Goal: Find specific page/section: Find specific page/section

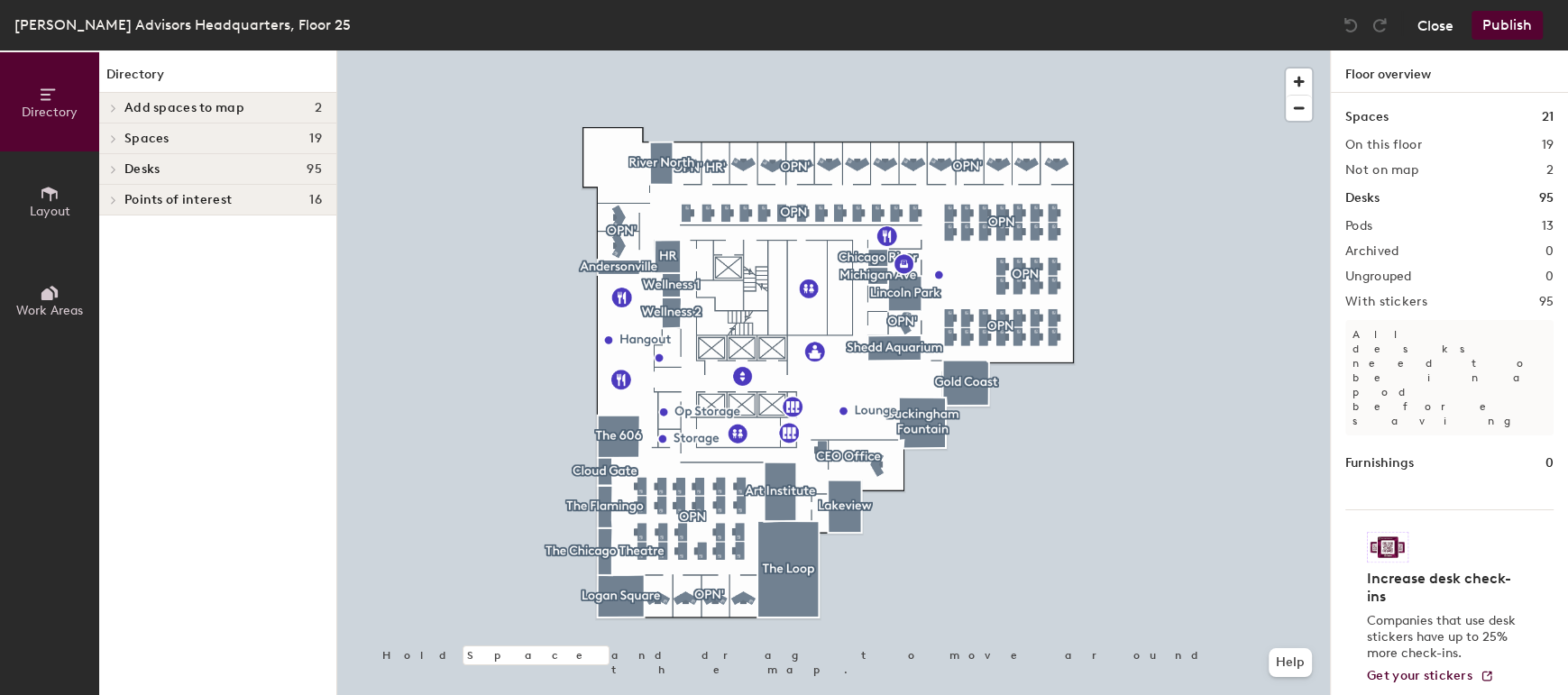
click at [1439, 32] on button "Close" at bounding box center [1434, 25] width 36 height 28
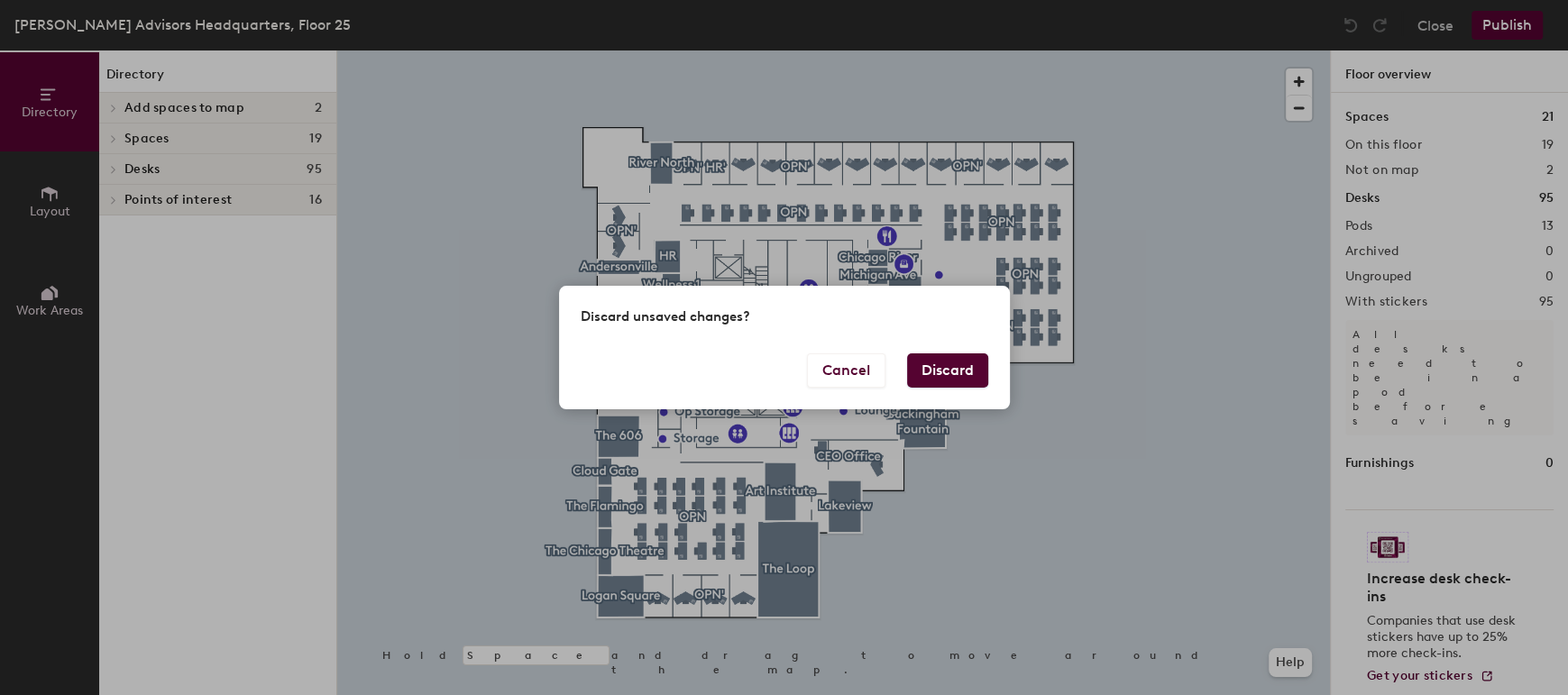
click at [950, 384] on button "Discard" at bounding box center [948, 370] width 82 height 34
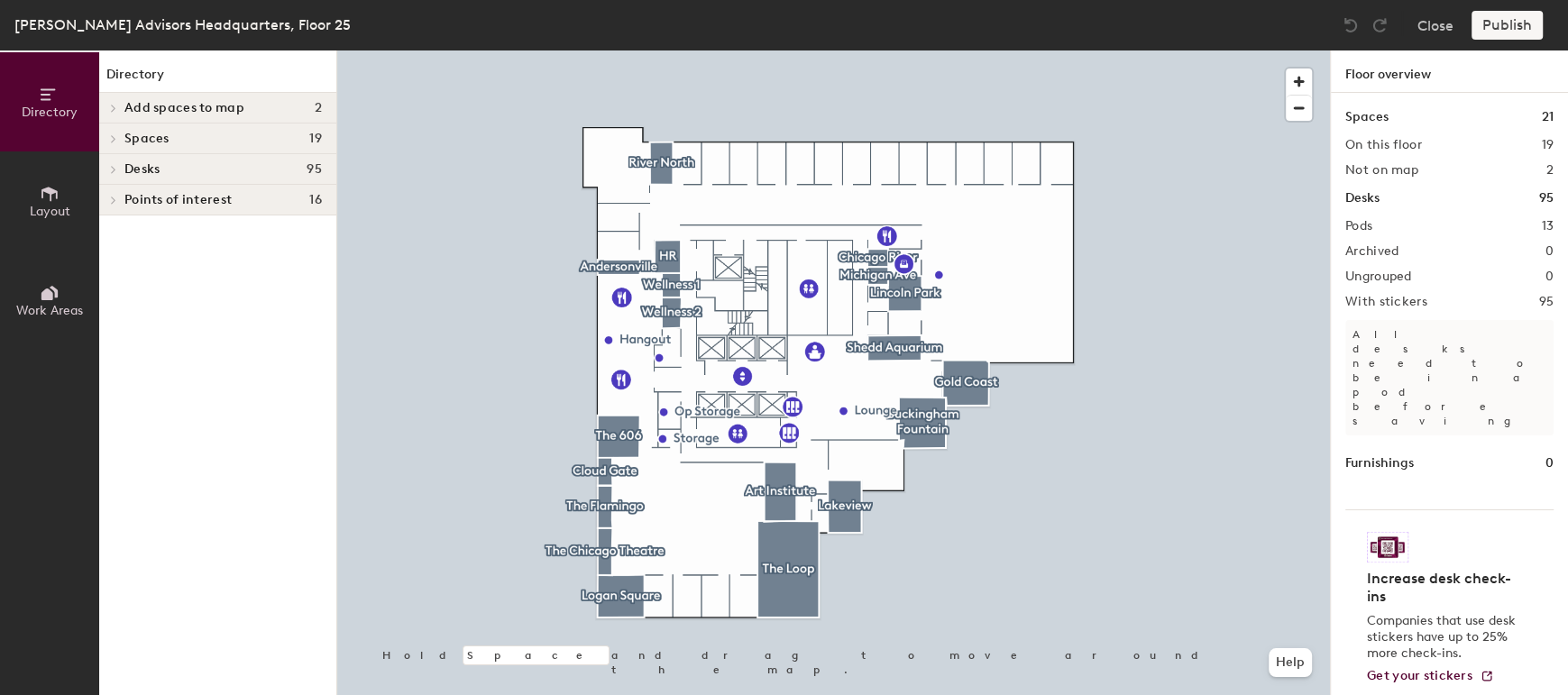
click at [214, 165] on h4 "Desks 95" at bounding box center [223, 170] width 197 height 15
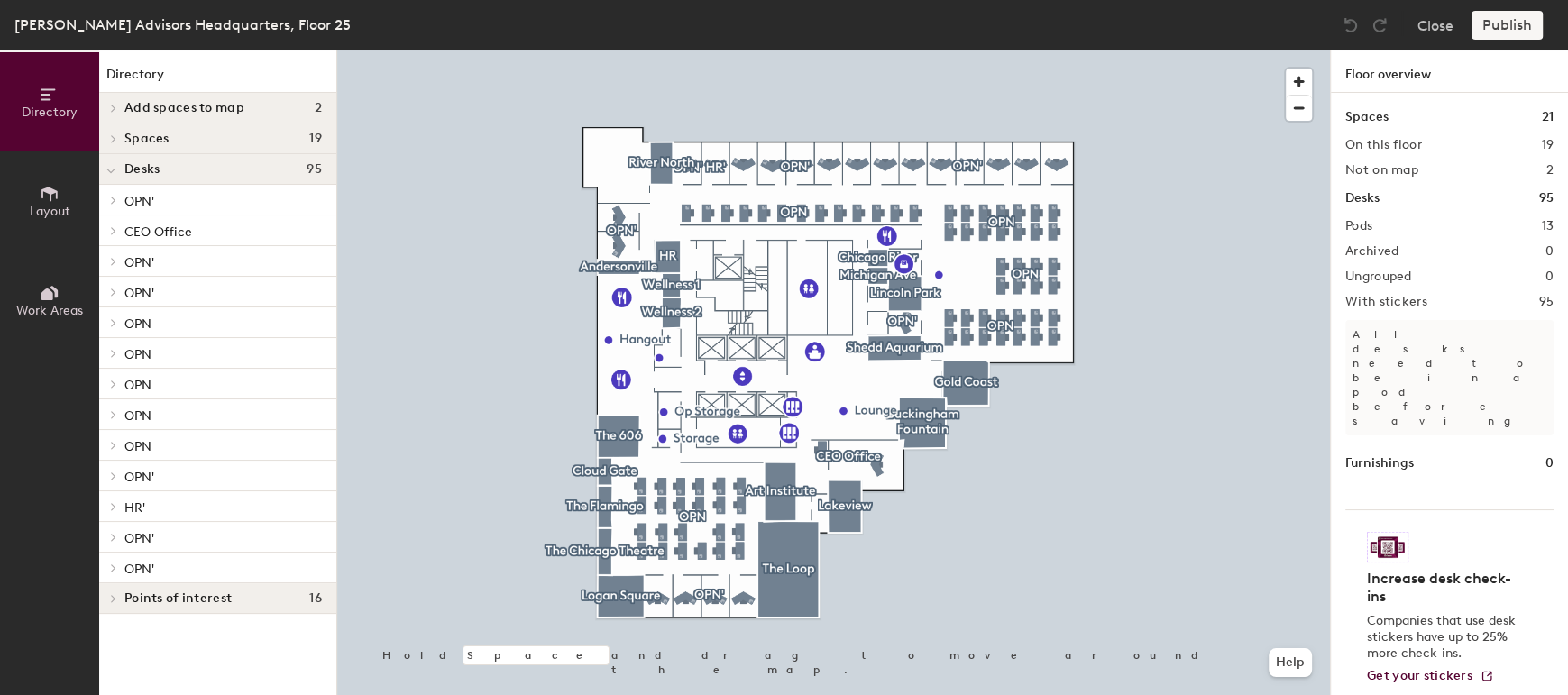
click at [239, 249] on p "OPN'" at bounding box center [223, 261] width 197 height 24
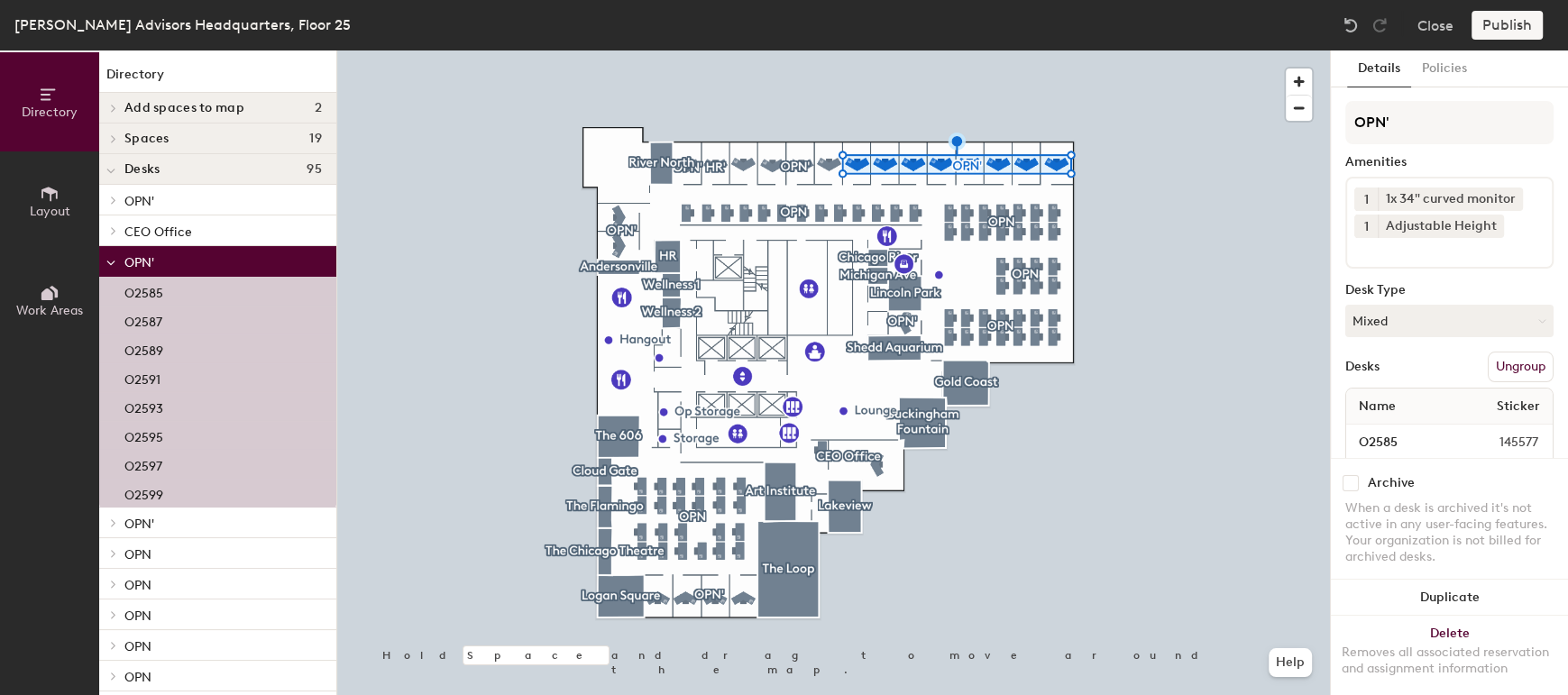
click at [239, 249] on p "OPN'" at bounding box center [223, 261] width 197 height 24
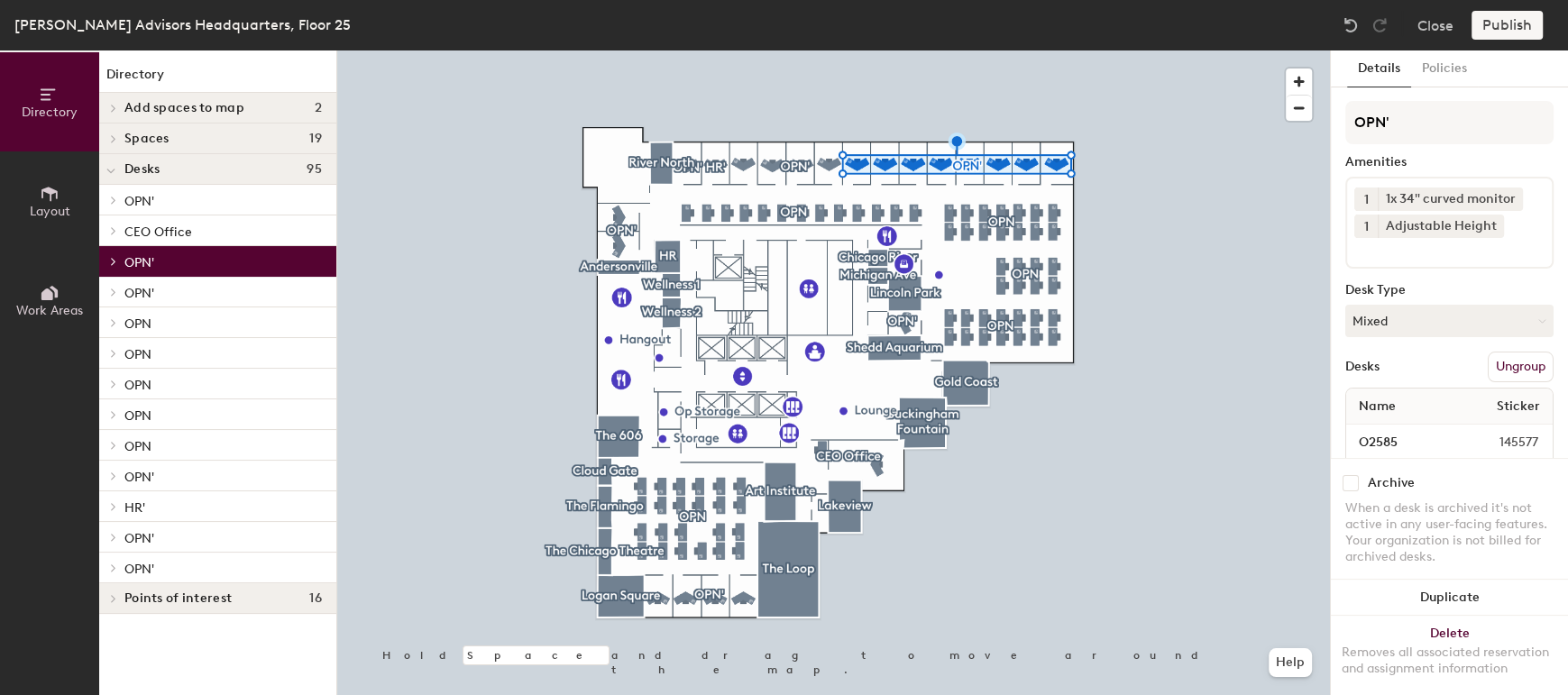
click at [238, 291] on p "OPN'" at bounding box center [223, 292] width 197 height 24
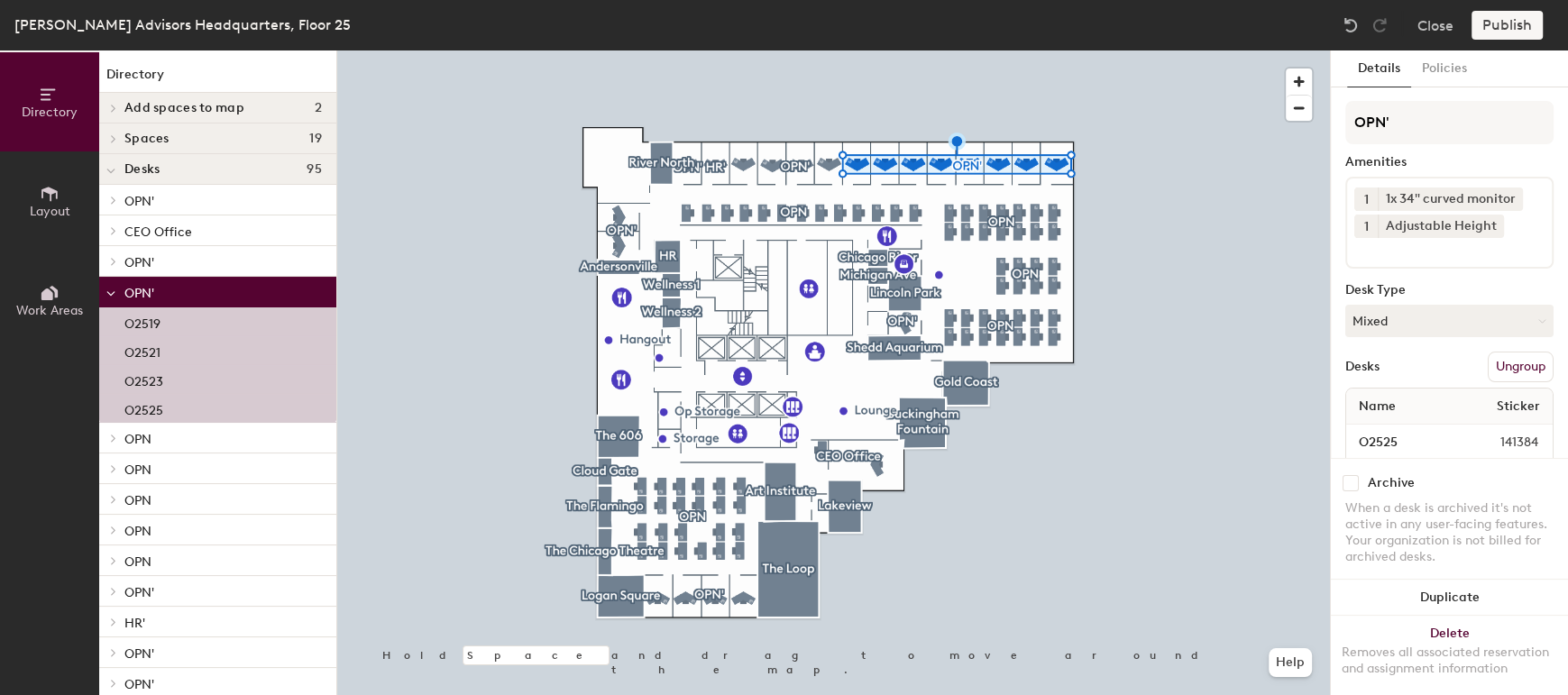
click at [238, 291] on p "OPN'" at bounding box center [223, 292] width 197 height 24
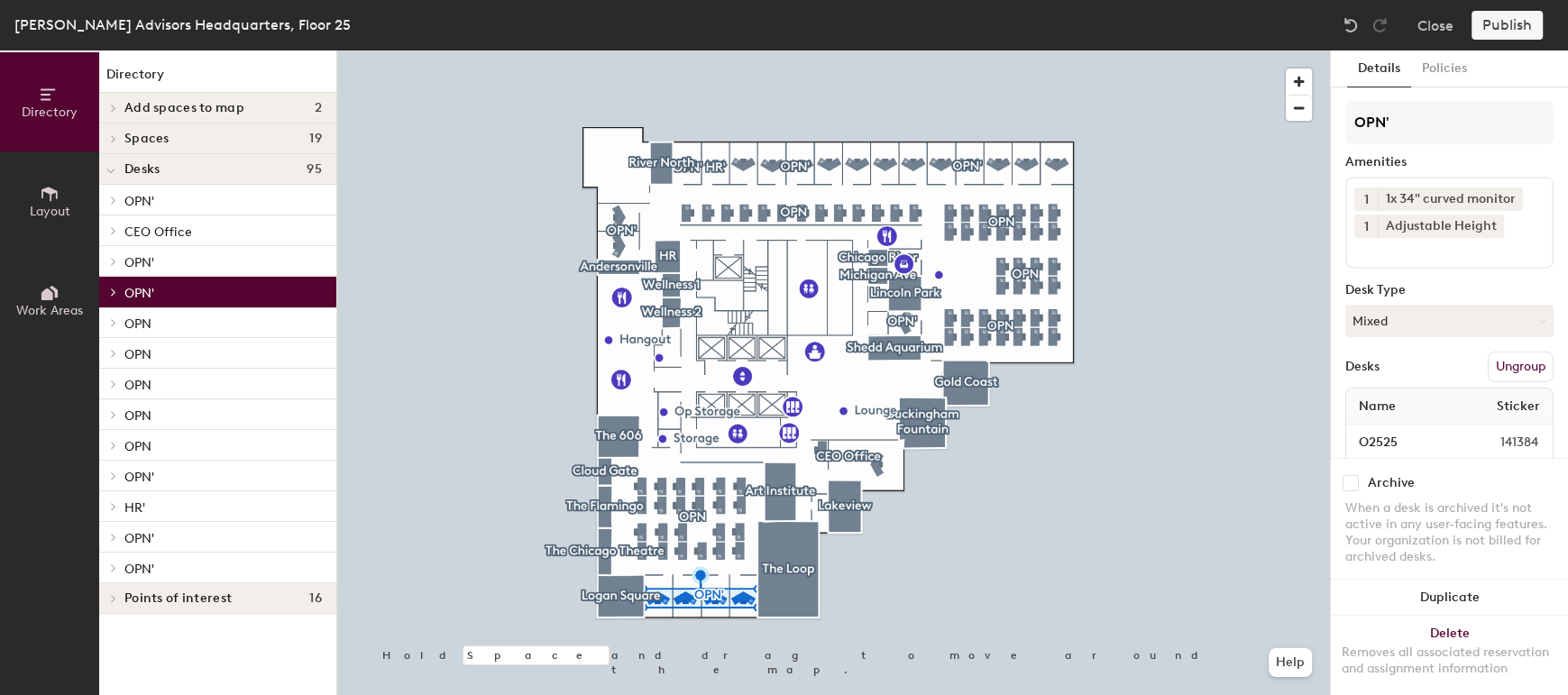
click at [238, 320] on p "OPN" at bounding box center [223, 323] width 197 height 24
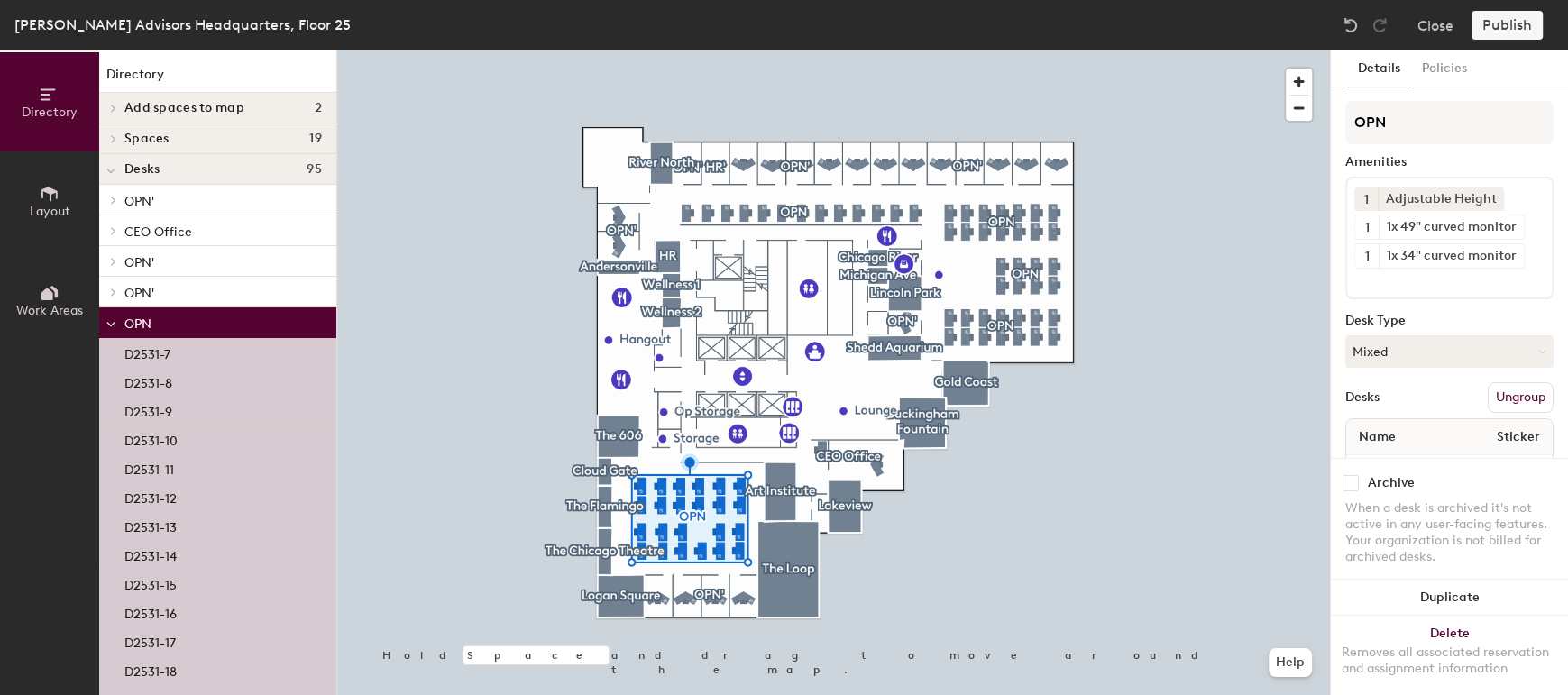
click at [193, 409] on div "D2531-9" at bounding box center [217, 410] width 237 height 28
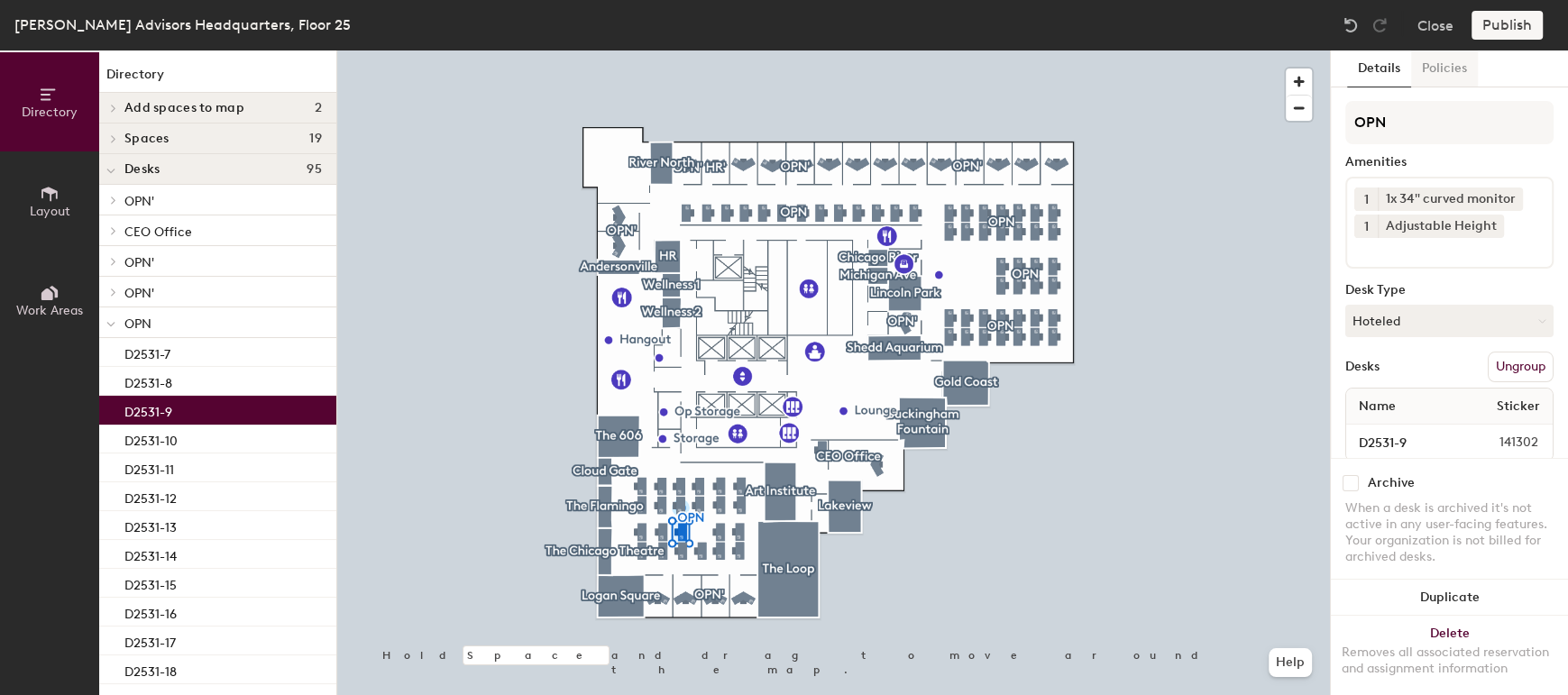
click at [1445, 75] on button "Policies" at bounding box center [1443, 69] width 67 height 37
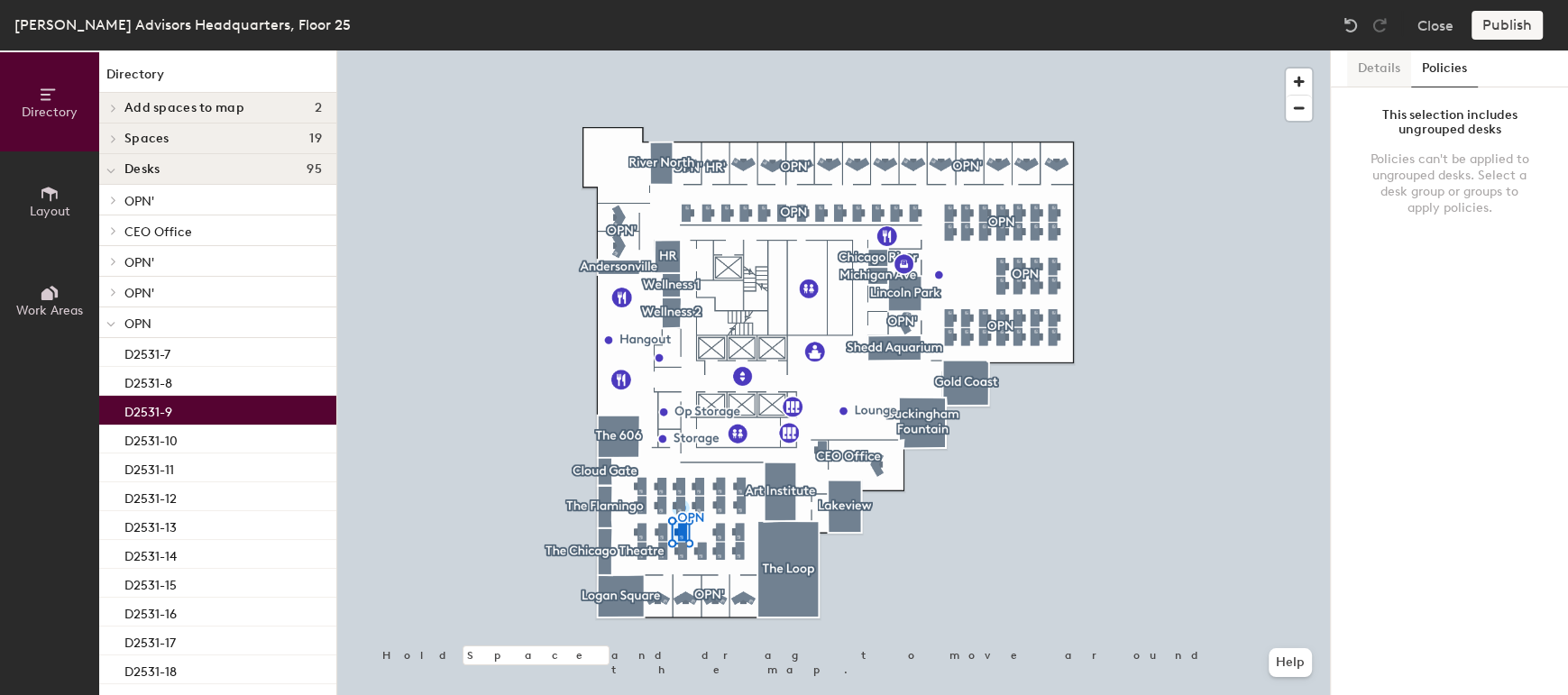
click at [1377, 72] on button "Details" at bounding box center [1379, 69] width 64 height 37
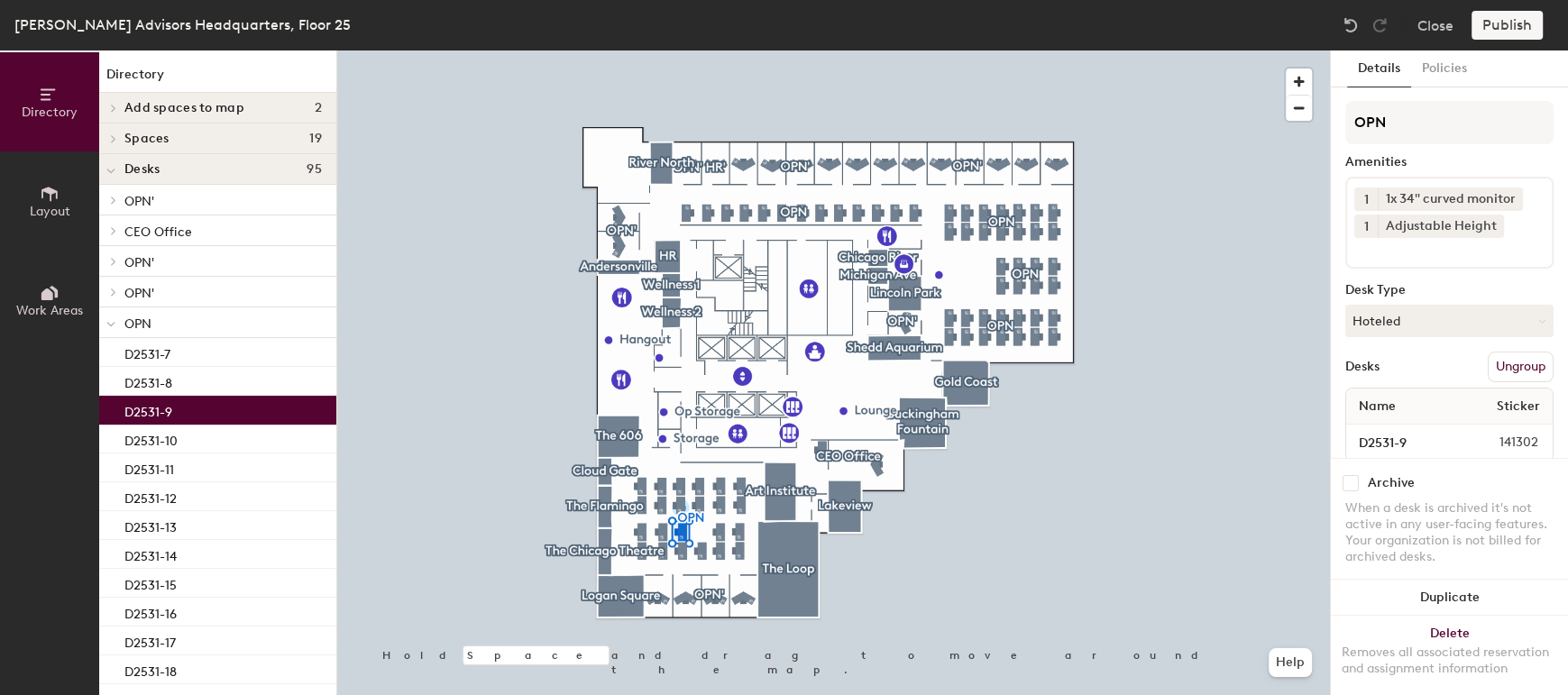
click at [243, 314] on p "OPN" at bounding box center [223, 323] width 197 height 24
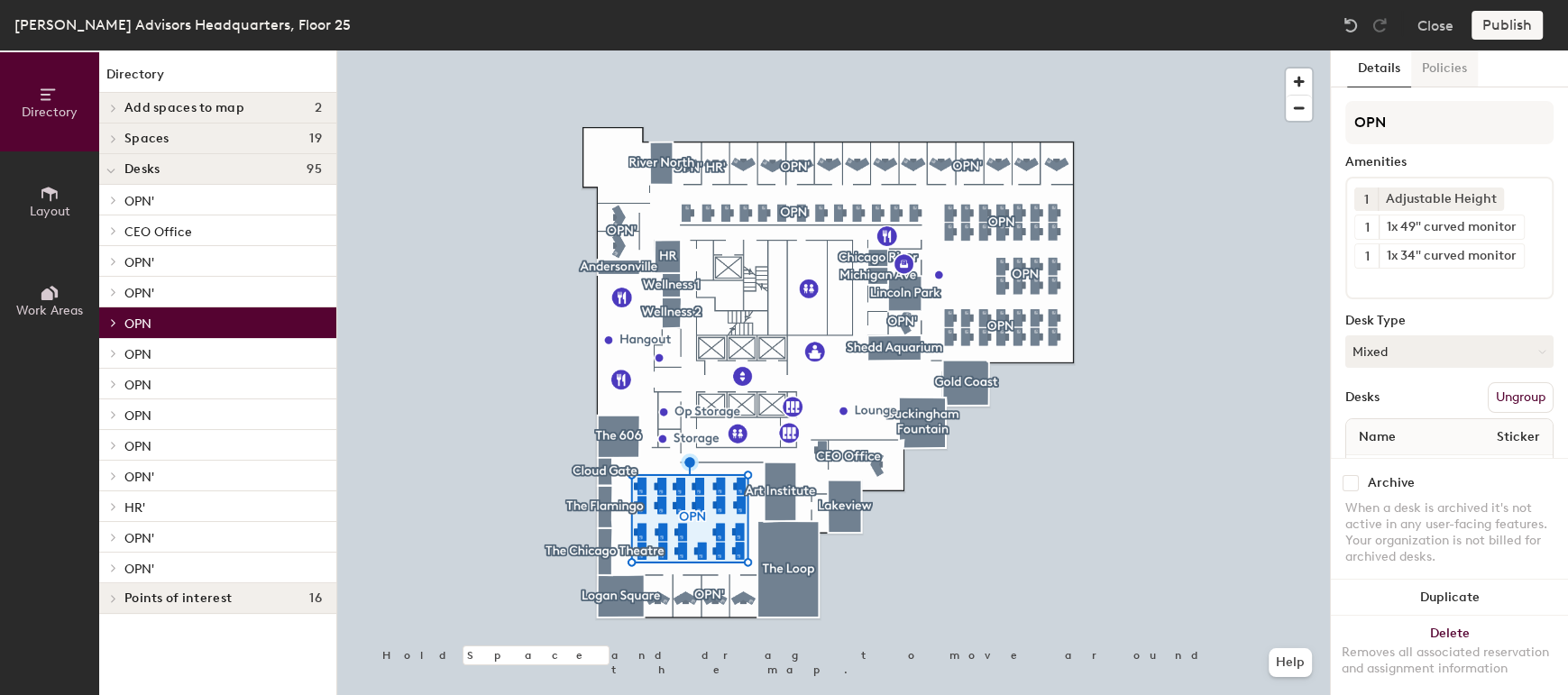
click at [1450, 67] on button "Policies" at bounding box center [1443, 69] width 67 height 37
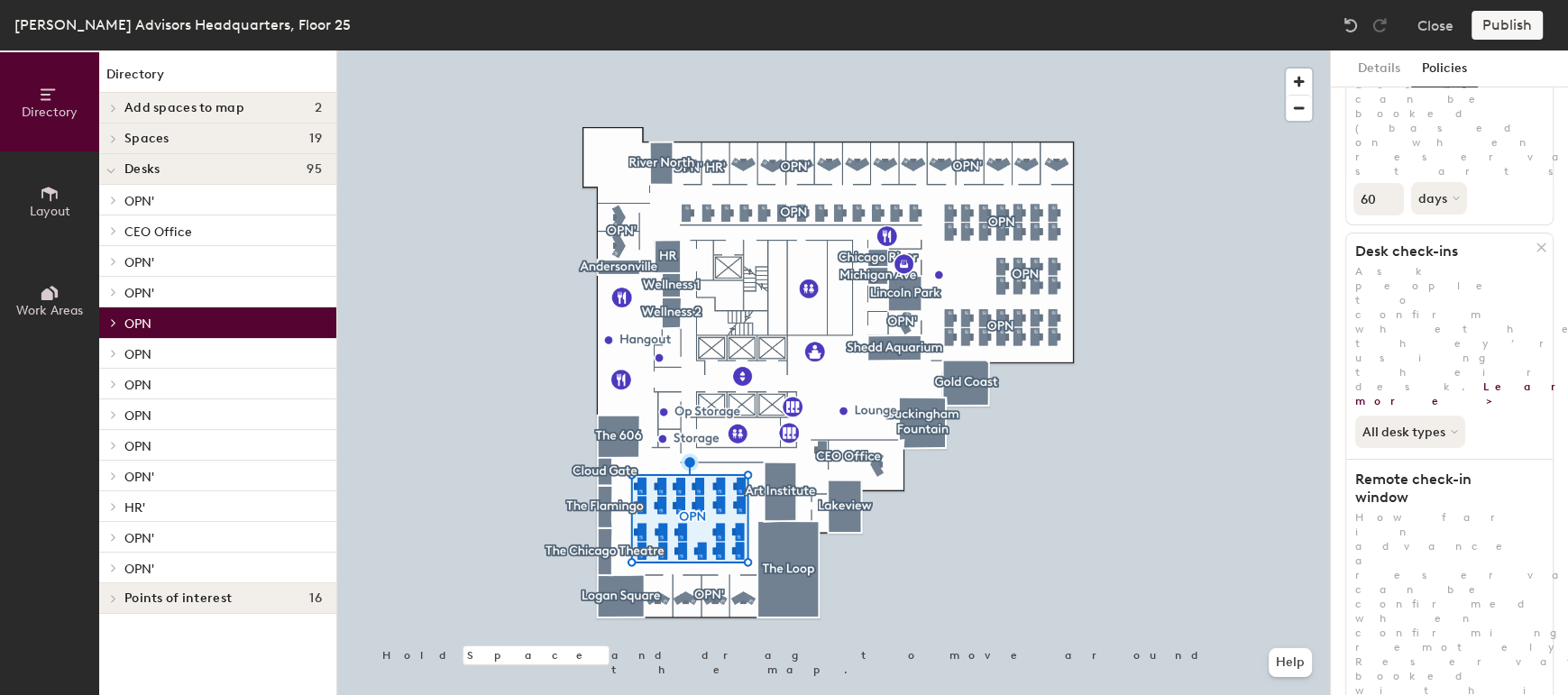
scroll to position [188, 0]
drag, startPoint x: 1437, startPoint y: 491, endPoint x: 1352, endPoint y: 481, distance: 85.6
drag, startPoint x: 1352, startPoint y: 481, endPoint x: 1439, endPoint y: 485, distance: 87.1
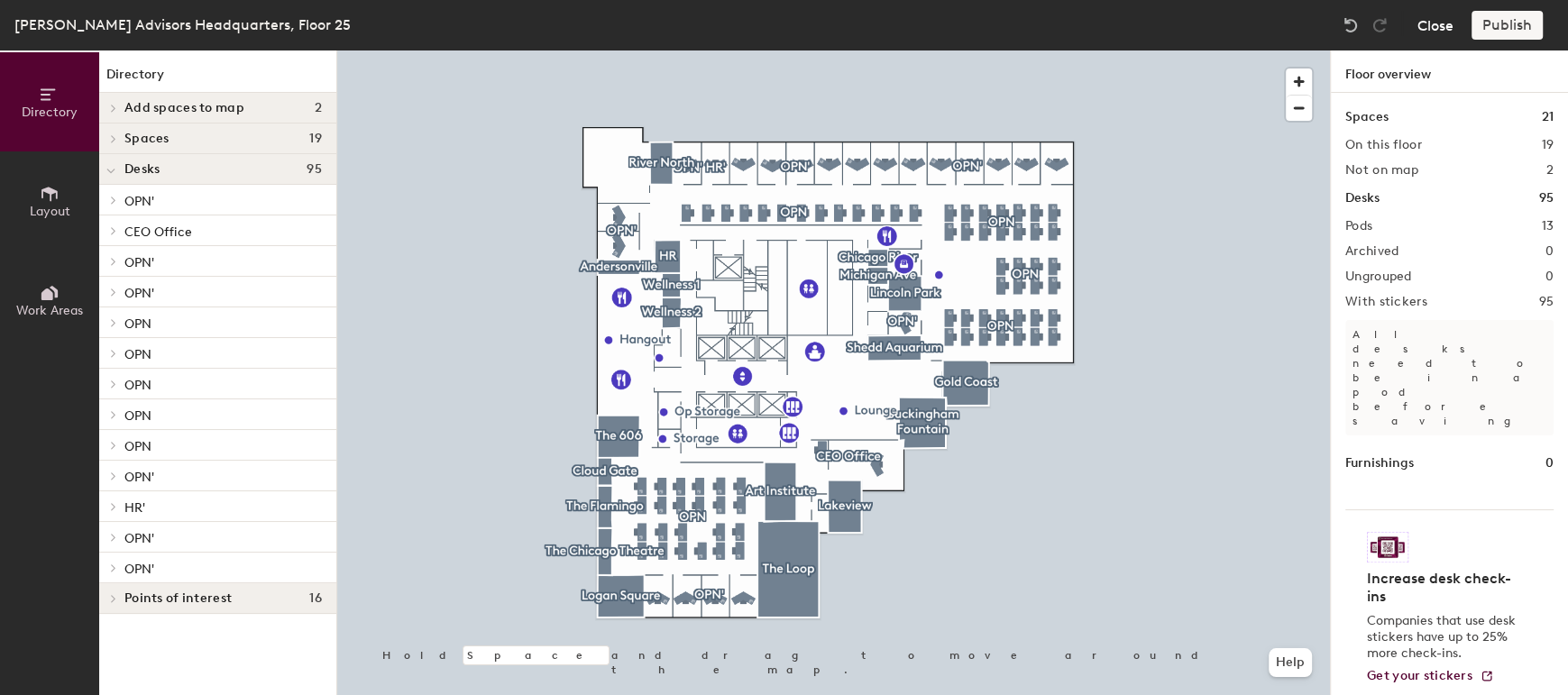
click at [1425, 25] on button "Close" at bounding box center [1434, 25] width 36 height 28
